Goal: Transaction & Acquisition: Purchase product/service

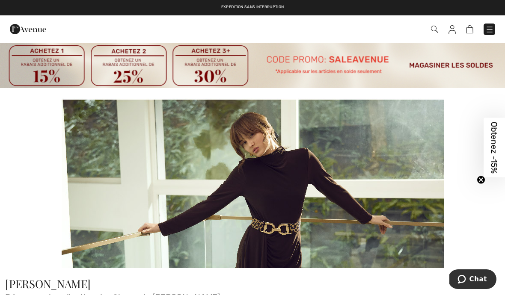
click at [490, 32] on img at bounding box center [489, 29] width 9 height 9
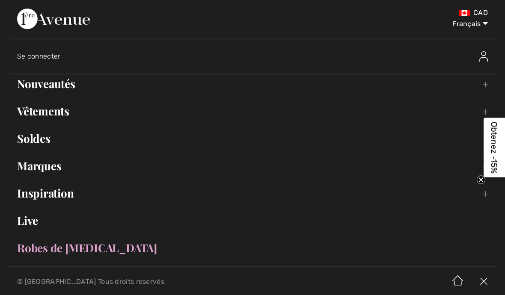
click at [47, 109] on link "Vêtements Toggle submenu" at bounding box center [253, 111] width 488 height 19
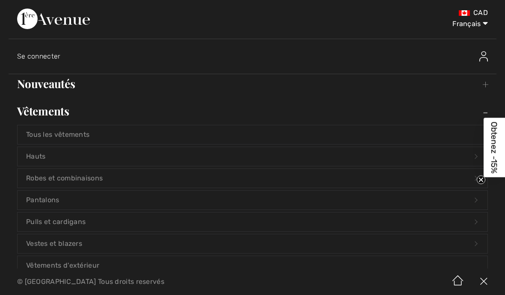
click at [49, 115] on link "Vêtements Toggle submenu" at bounding box center [253, 111] width 488 height 19
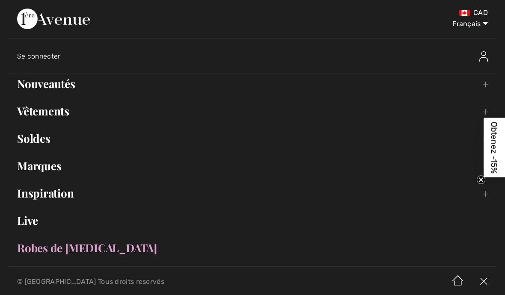
click at [35, 142] on link "Soldes Toggle submenu" at bounding box center [253, 138] width 488 height 19
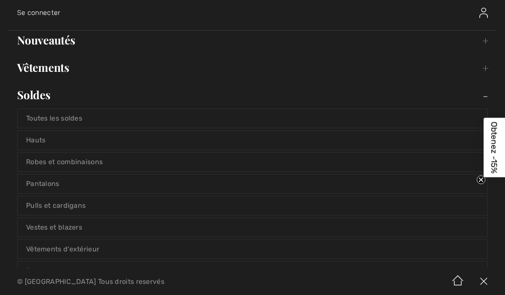
scroll to position [62, 0]
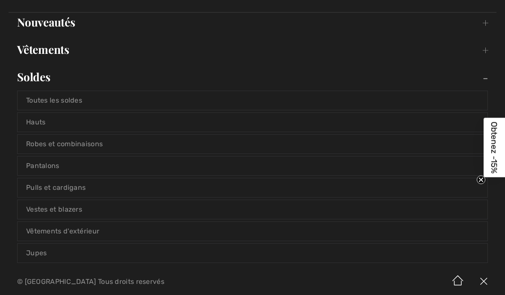
click at [57, 103] on link "Toutes les soldes" at bounding box center [253, 100] width 470 height 19
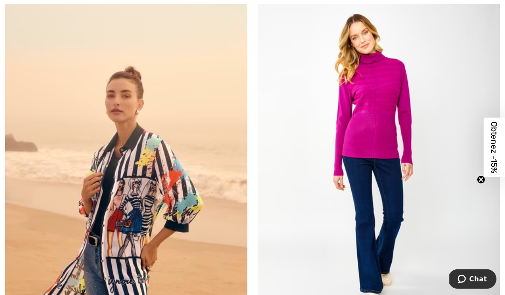
scroll to position [1806, 0]
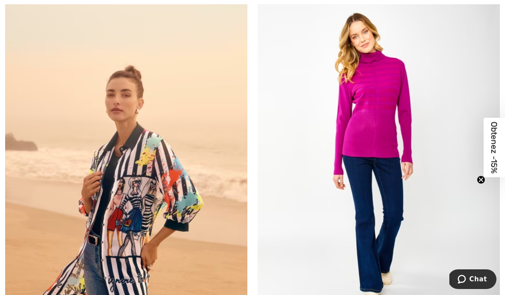
click at [486, 197] on img at bounding box center [378, 152] width 242 height 363
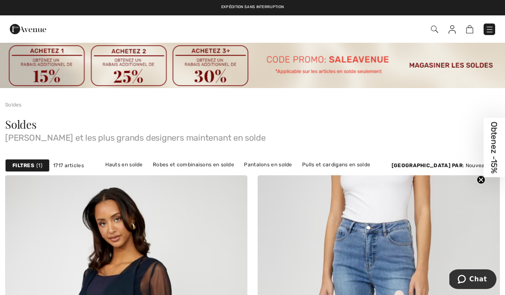
click at [145, 166] on link "Hauts en solde" at bounding box center [124, 164] width 46 height 11
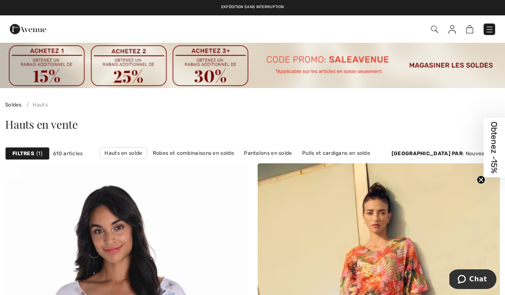
click at [282, 157] on link "Pantalons en solde" at bounding box center [267, 153] width 56 height 11
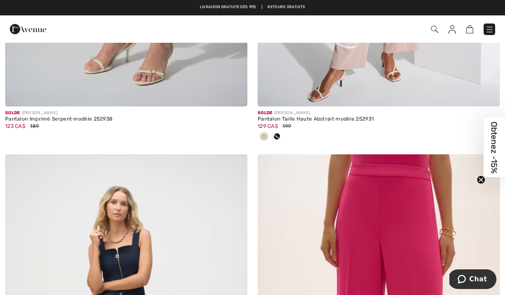
scroll to position [4540, 0]
